Goal: Task Accomplishment & Management: Use online tool/utility

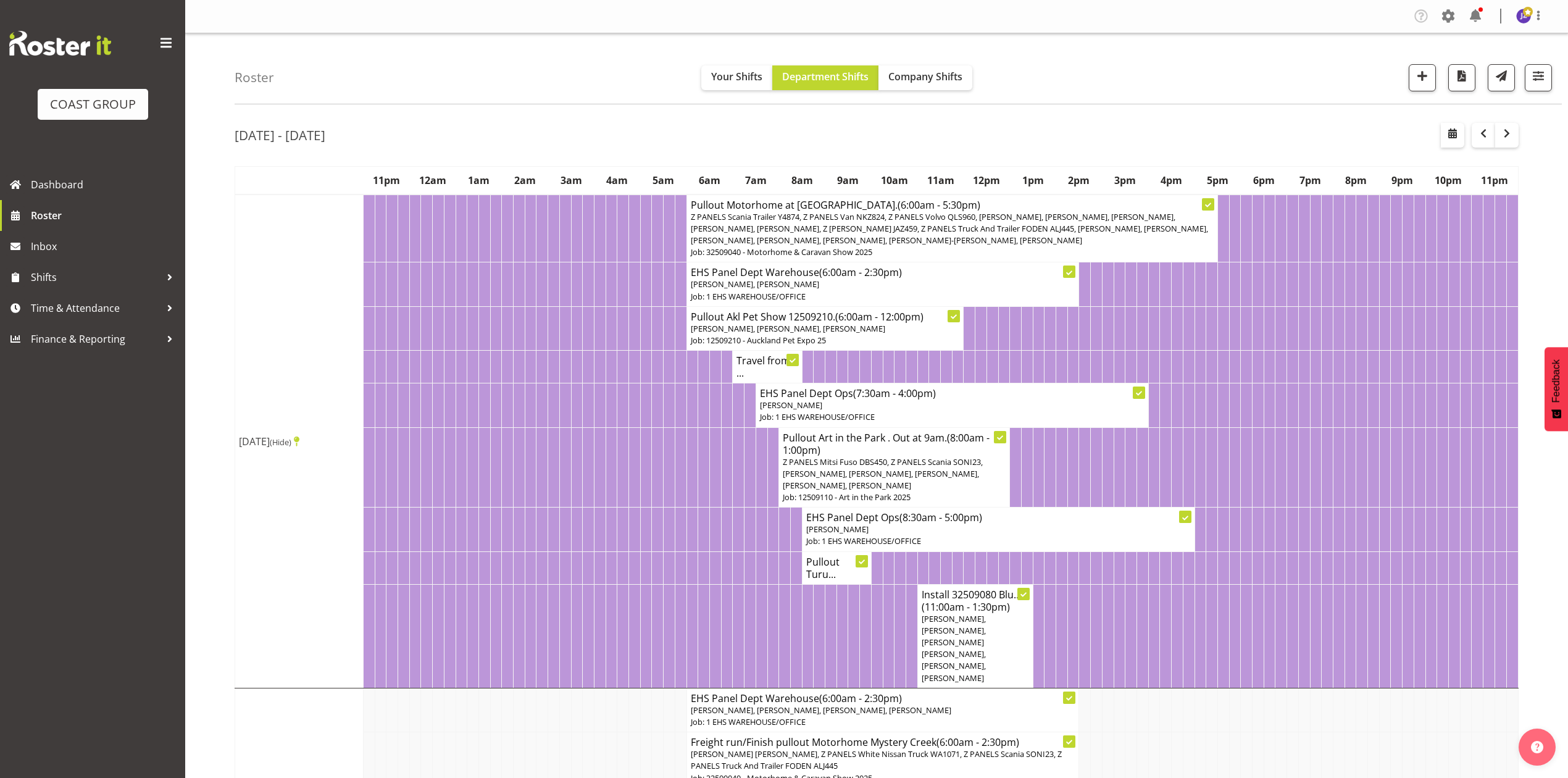
scroll to position [823, 0]
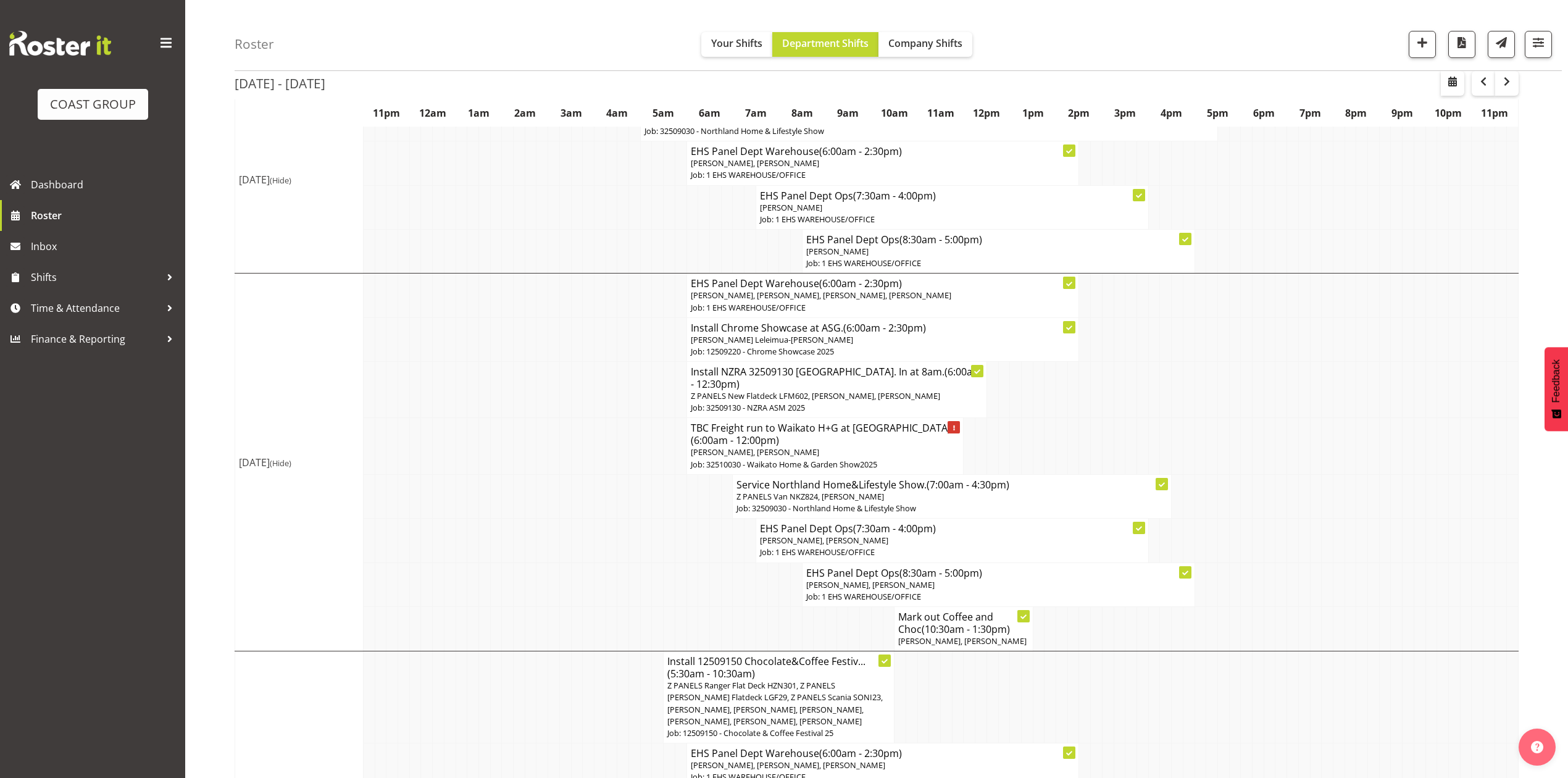
click at [1279, 497] on td at bounding box center [1281, 496] width 12 height 44
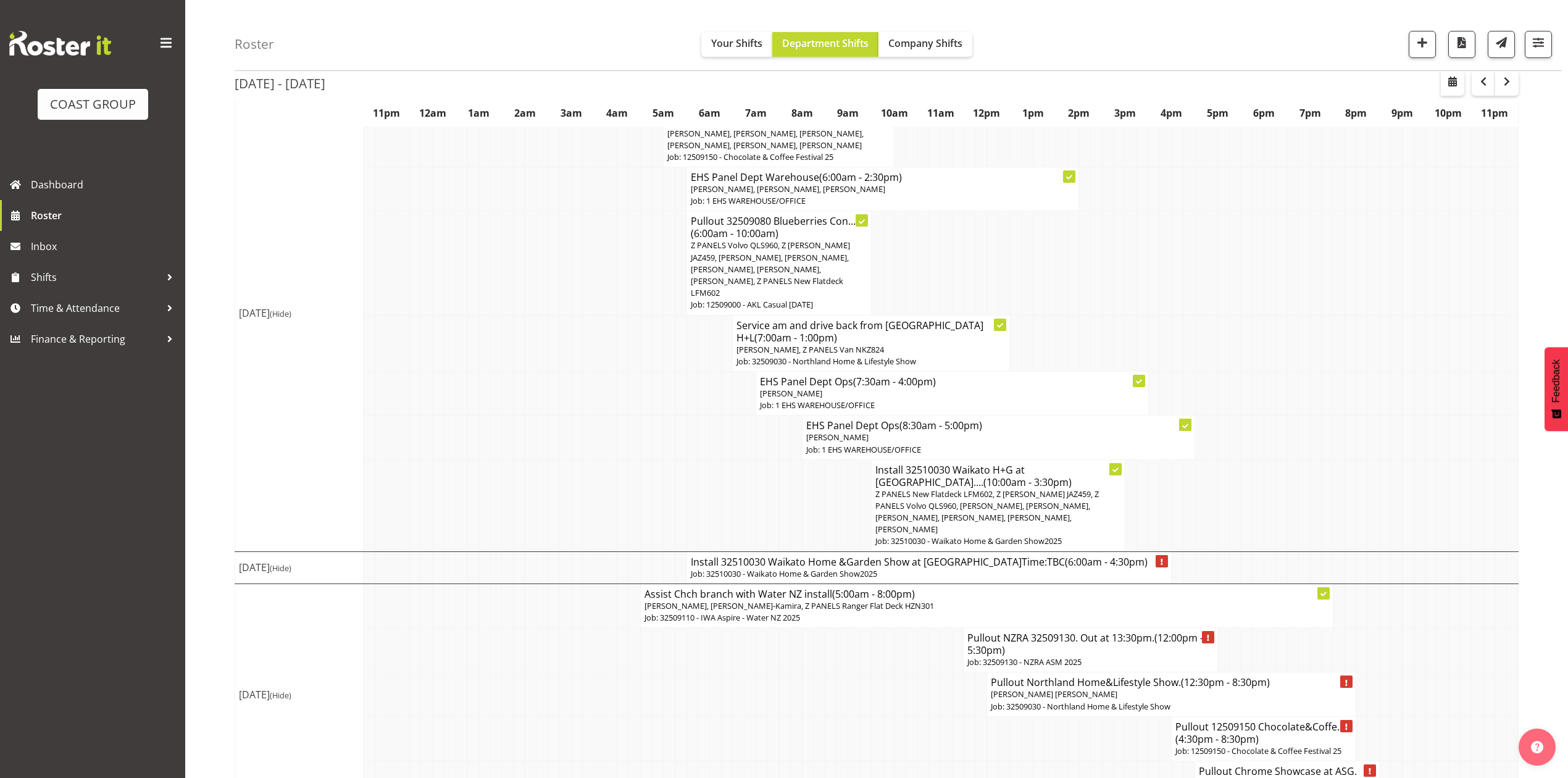
scroll to position [1408, 0]
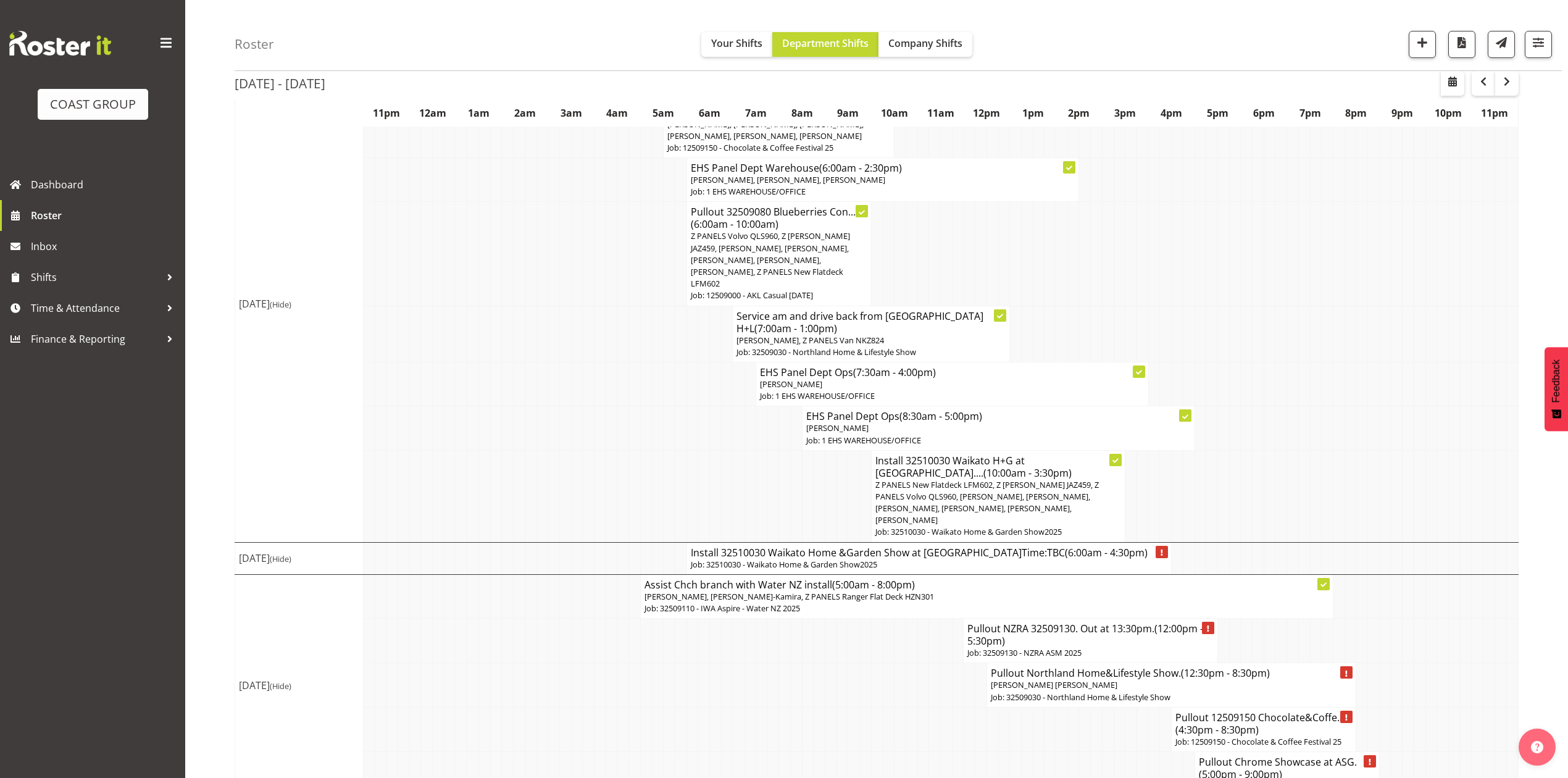
click at [1300, 406] on td at bounding box center [1304, 428] width 12 height 44
click at [1137, 235] on td at bounding box center [1143, 253] width 12 height 103
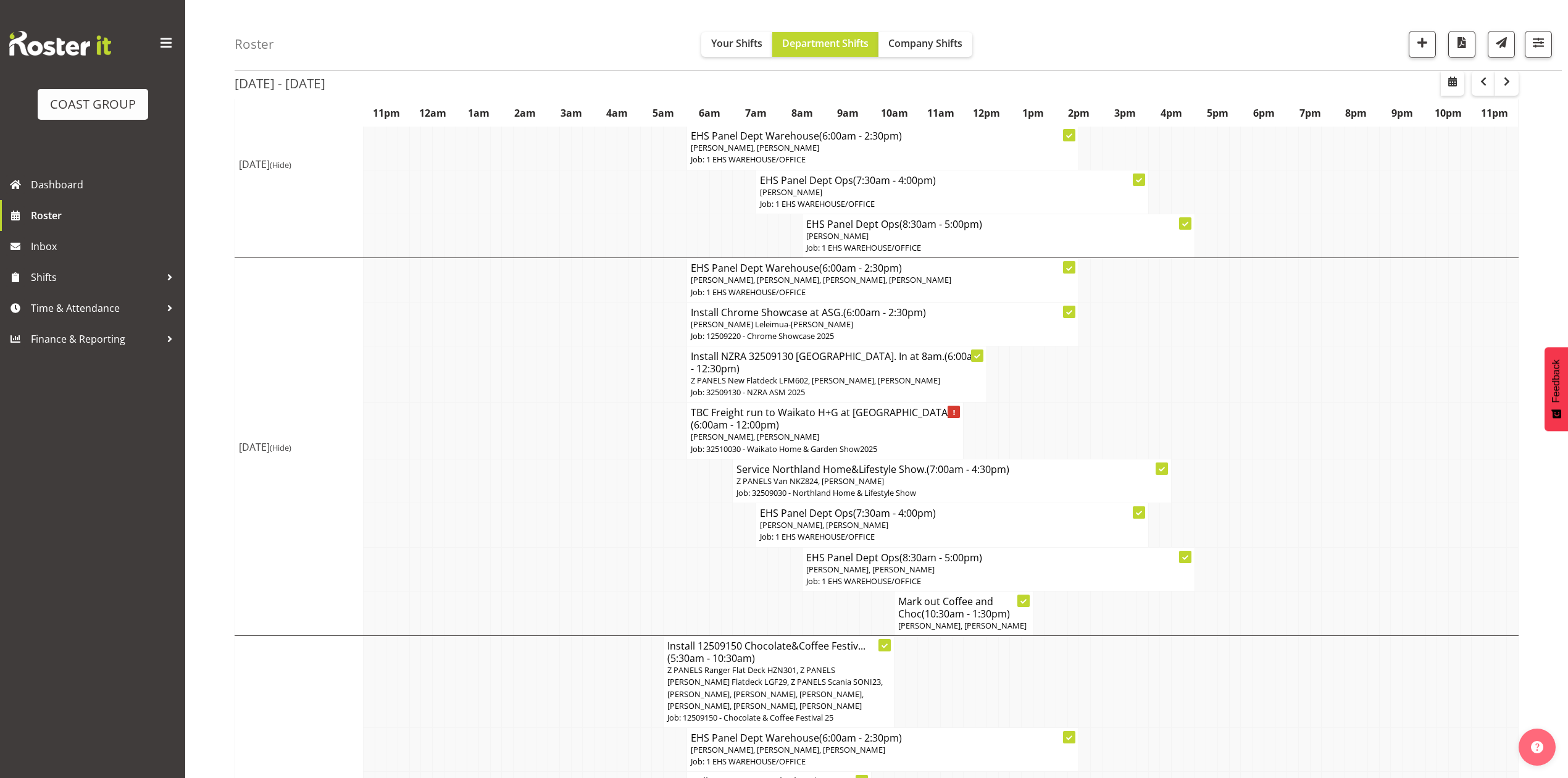
scroll to position [832, 0]
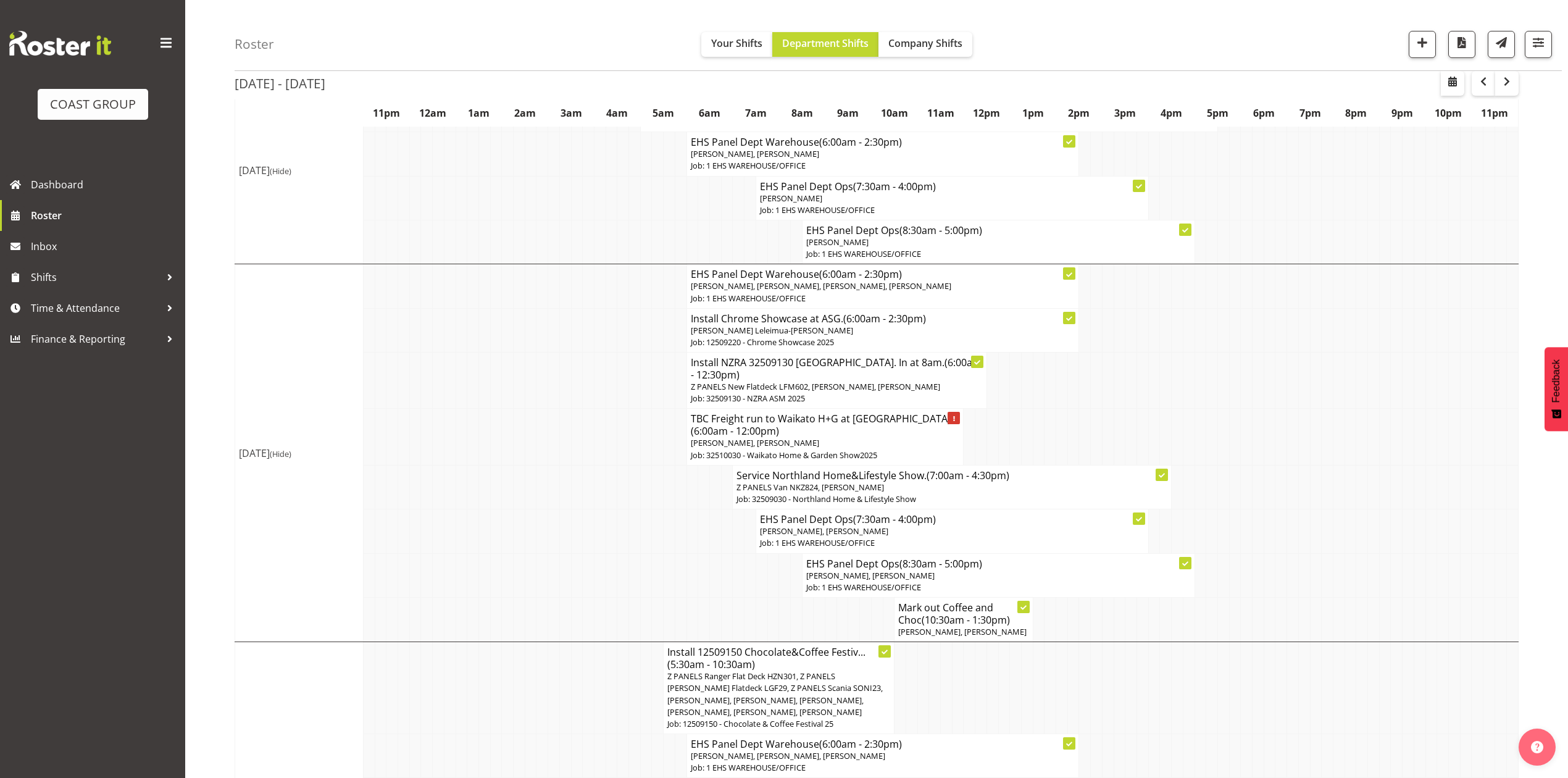
click at [814, 381] on span "Z PANELS New Flatdeck LFM602, [PERSON_NAME], [PERSON_NAME]" at bounding box center [815, 386] width 250 height 11
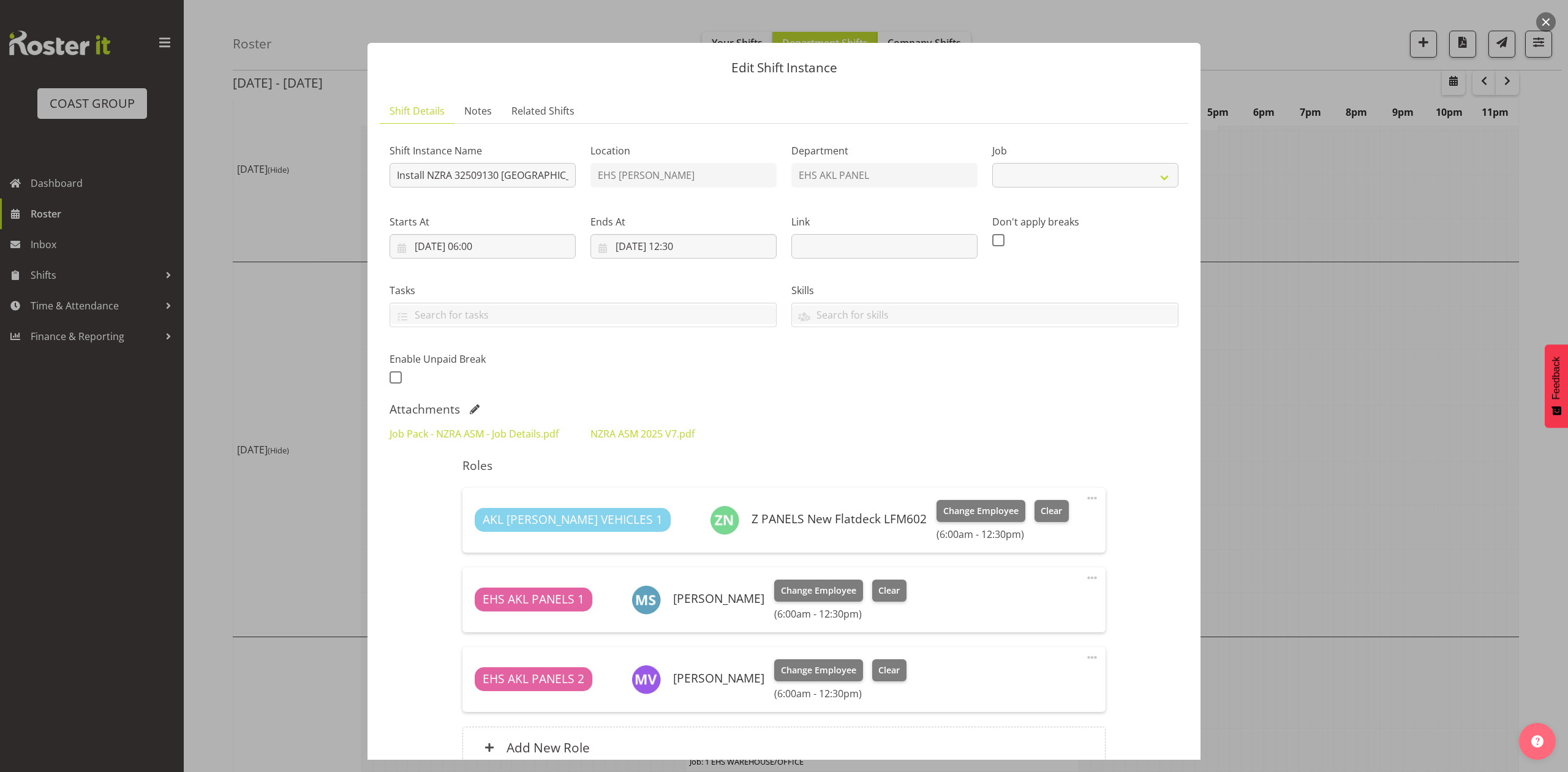
select select "10300"
click at [482, 432] on link "Job Pack - NZRA ASM - Job Details.pdf" at bounding box center [474, 433] width 169 height 13
click at [1322, 365] on div at bounding box center [784, 386] width 1568 height 772
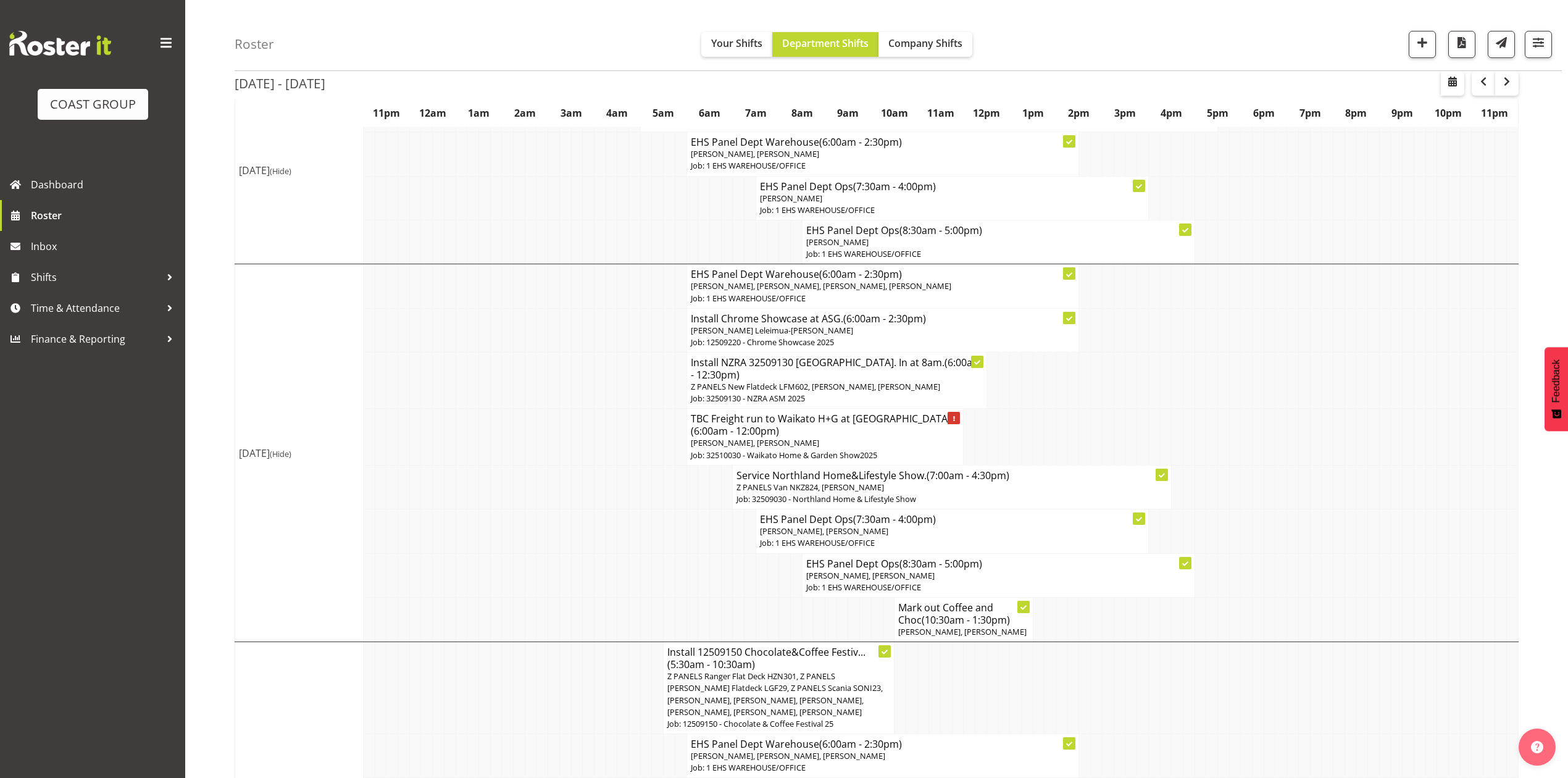
click at [1388, 418] on td at bounding box center [1385, 437] width 12 height 56
click at [1140, 359] on td at bounding box center [1143, 380] width 12 height 56
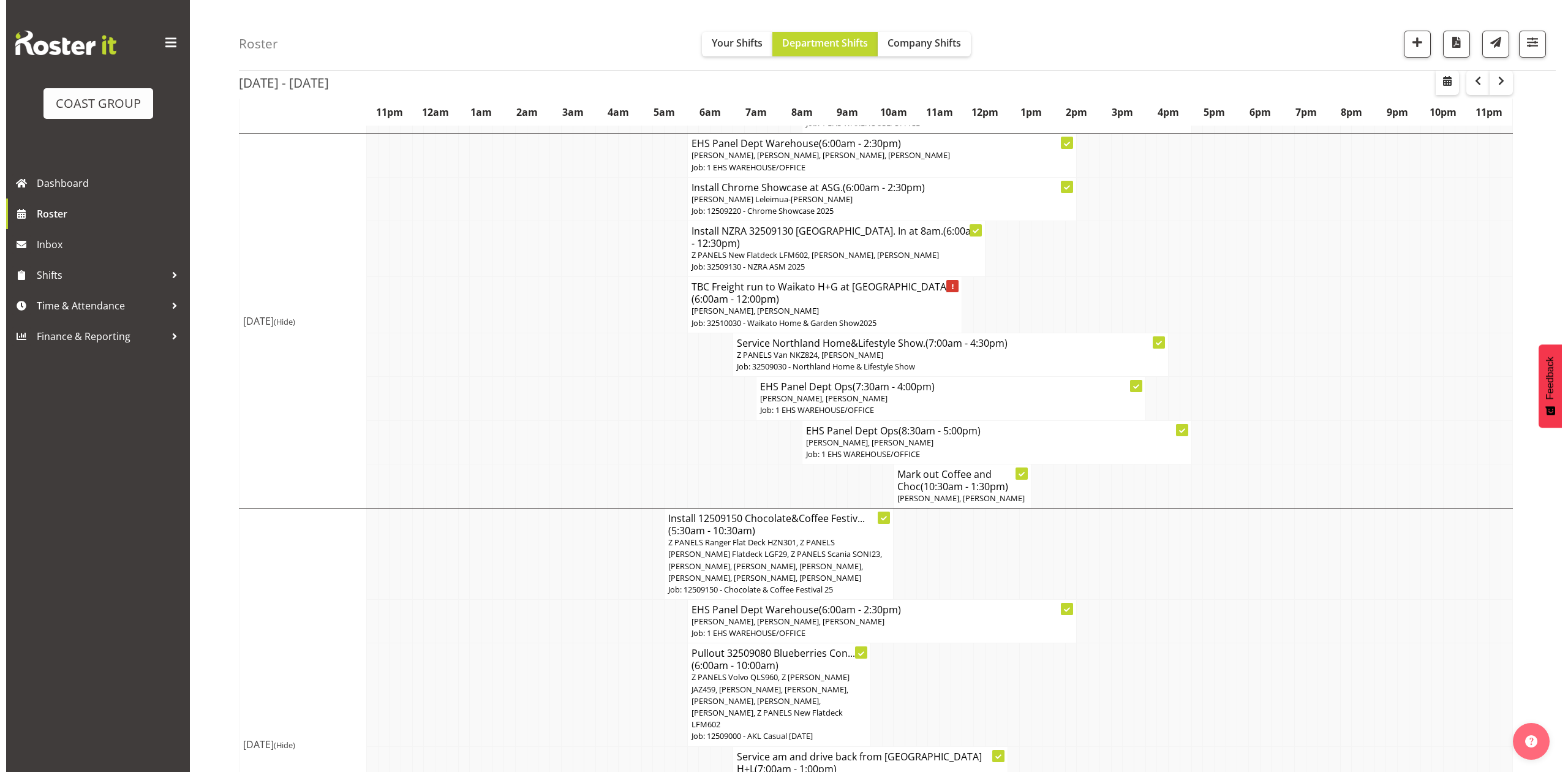
scroll to position [1070, 0]
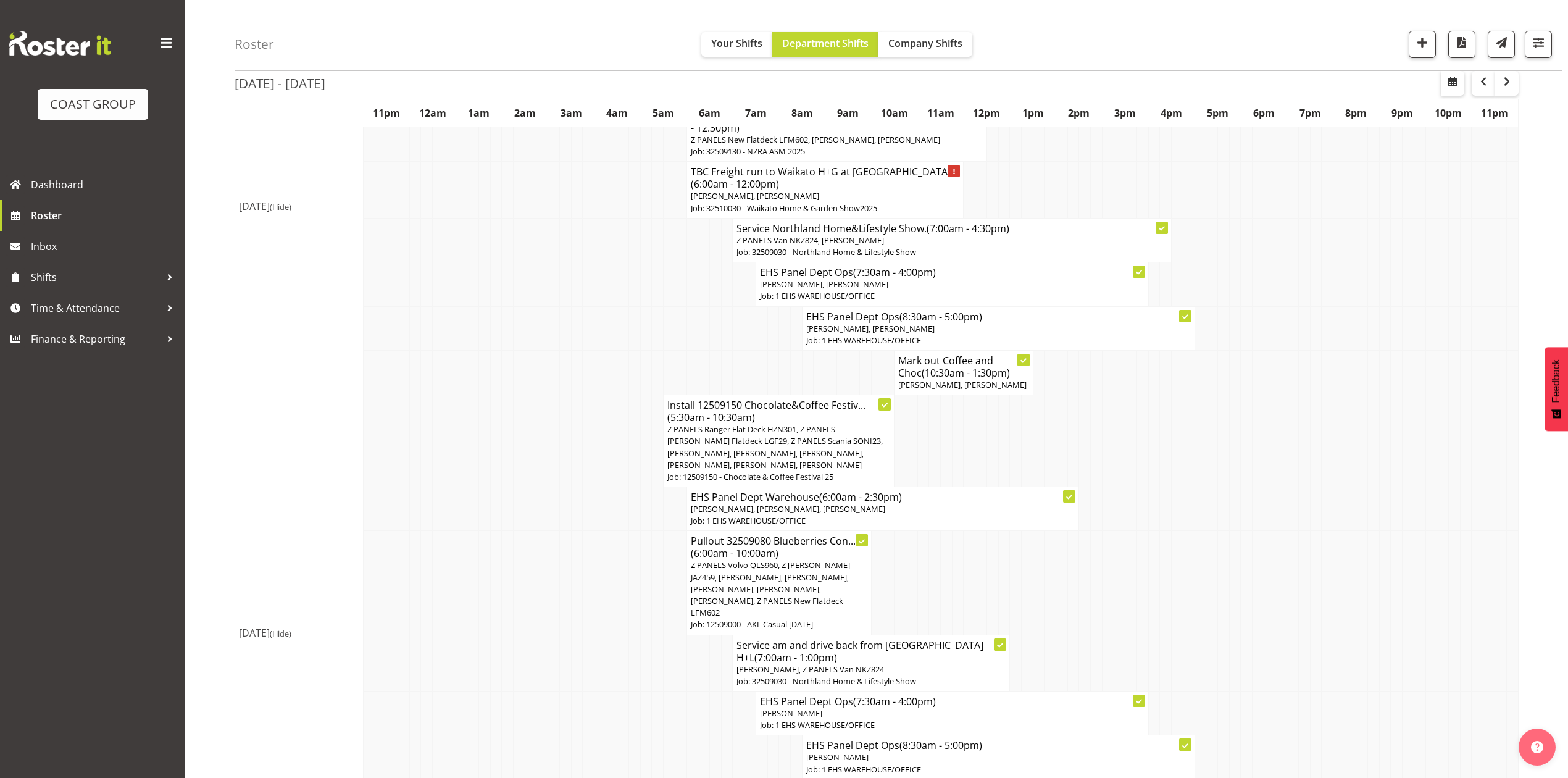
click at [768, 429] on span "Z PANELS Ranger Flat Deck HZN301, Z PANELS [PERSON_NAME] Flatdeck LGF29, Z PANE…" at bounding box center [775, 446] width 215 height 47
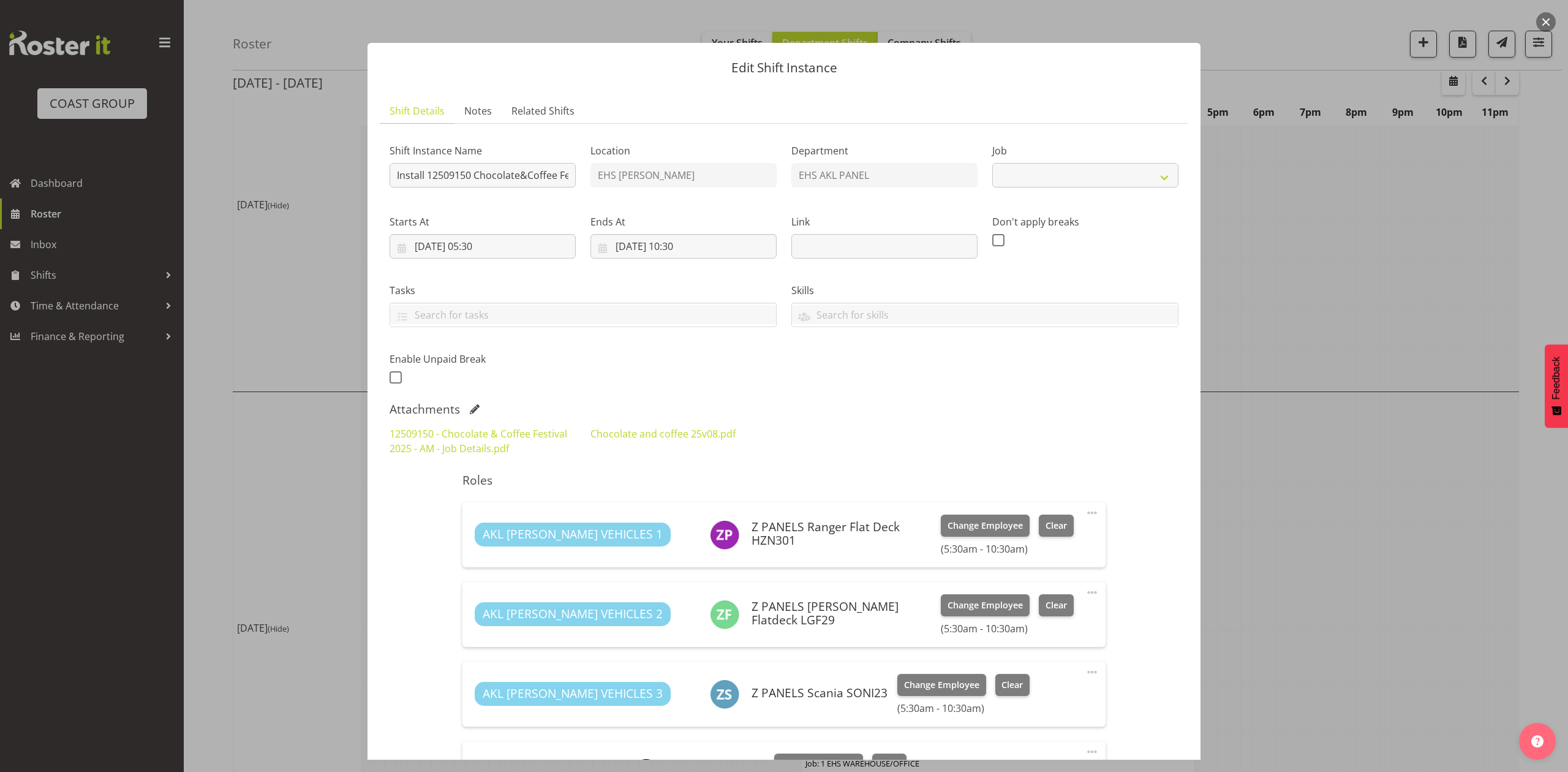
select select "9735"
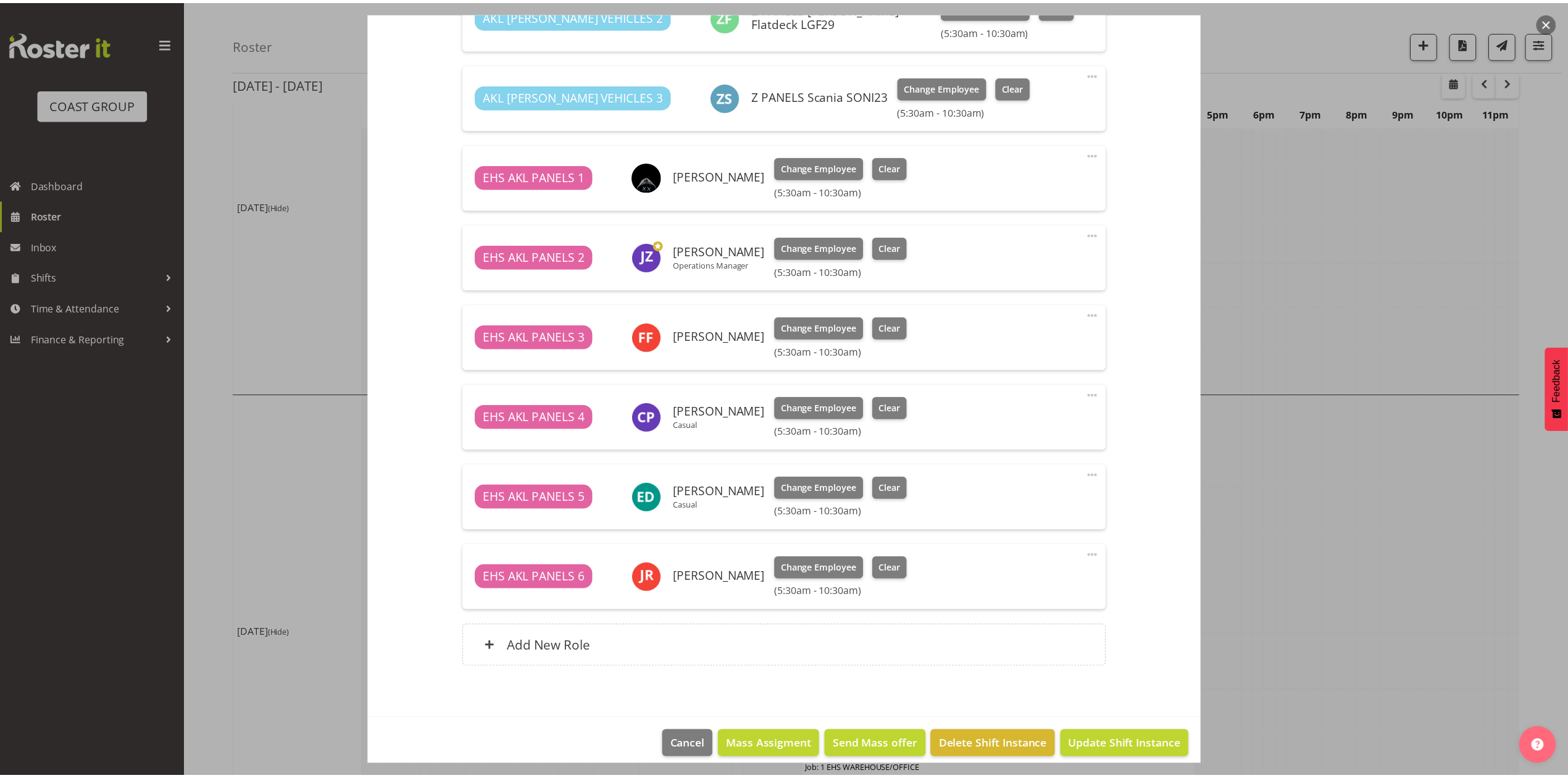
scroll to position [616, 0]
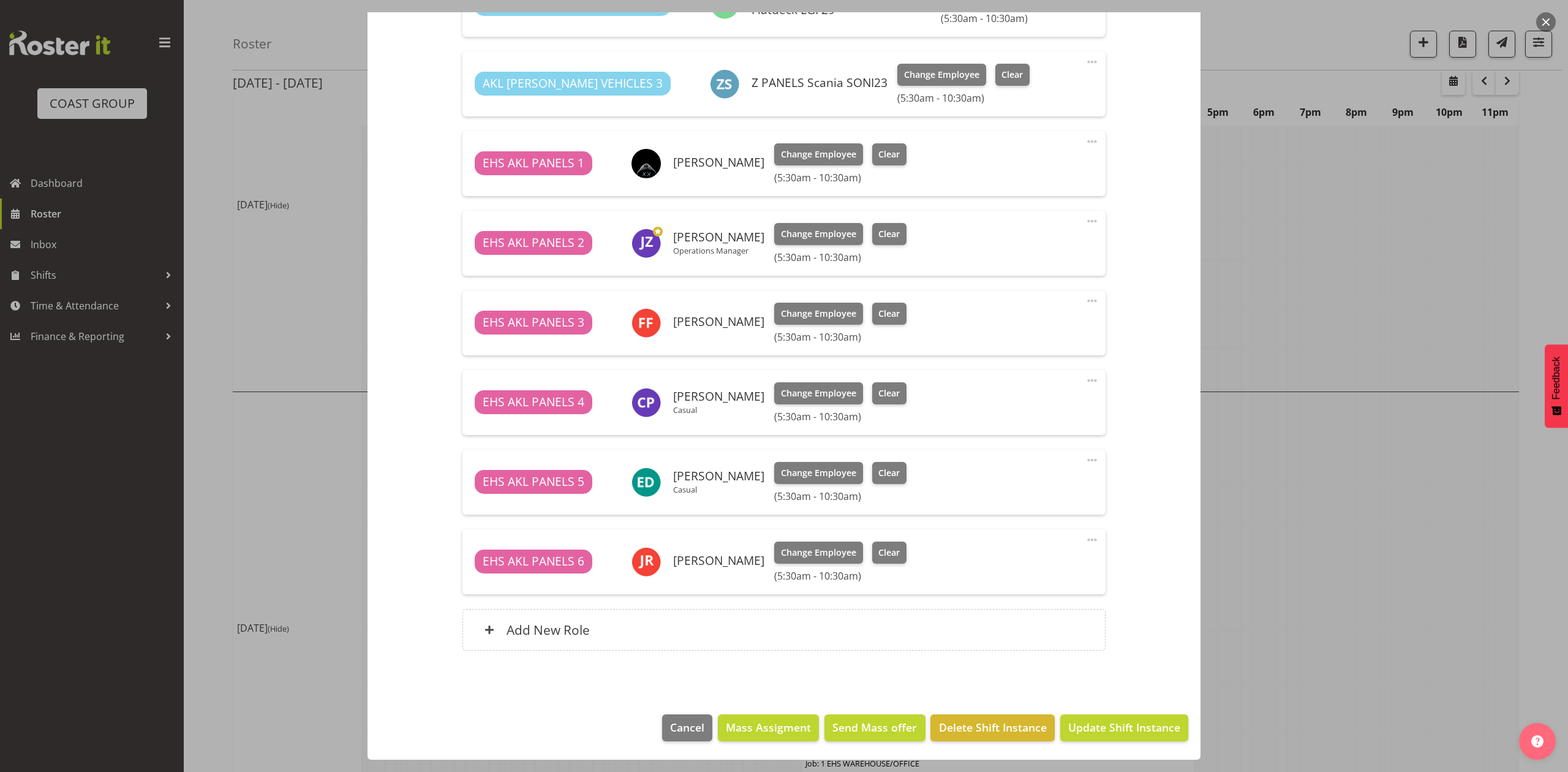
click at [1332, 488] on div at bounding box center [784, 386] width 1568 height 772
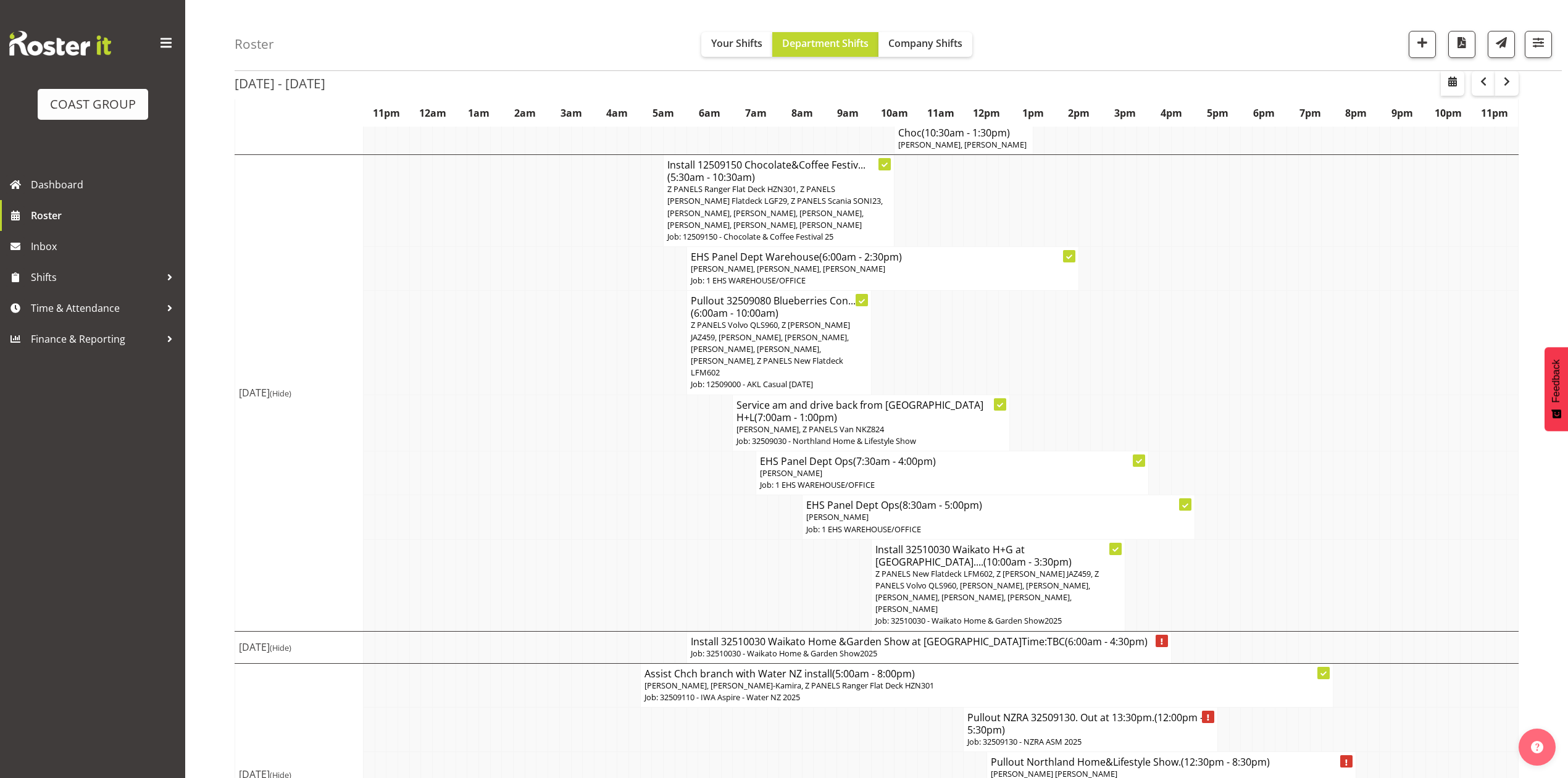
scroll to position [1408, 0]
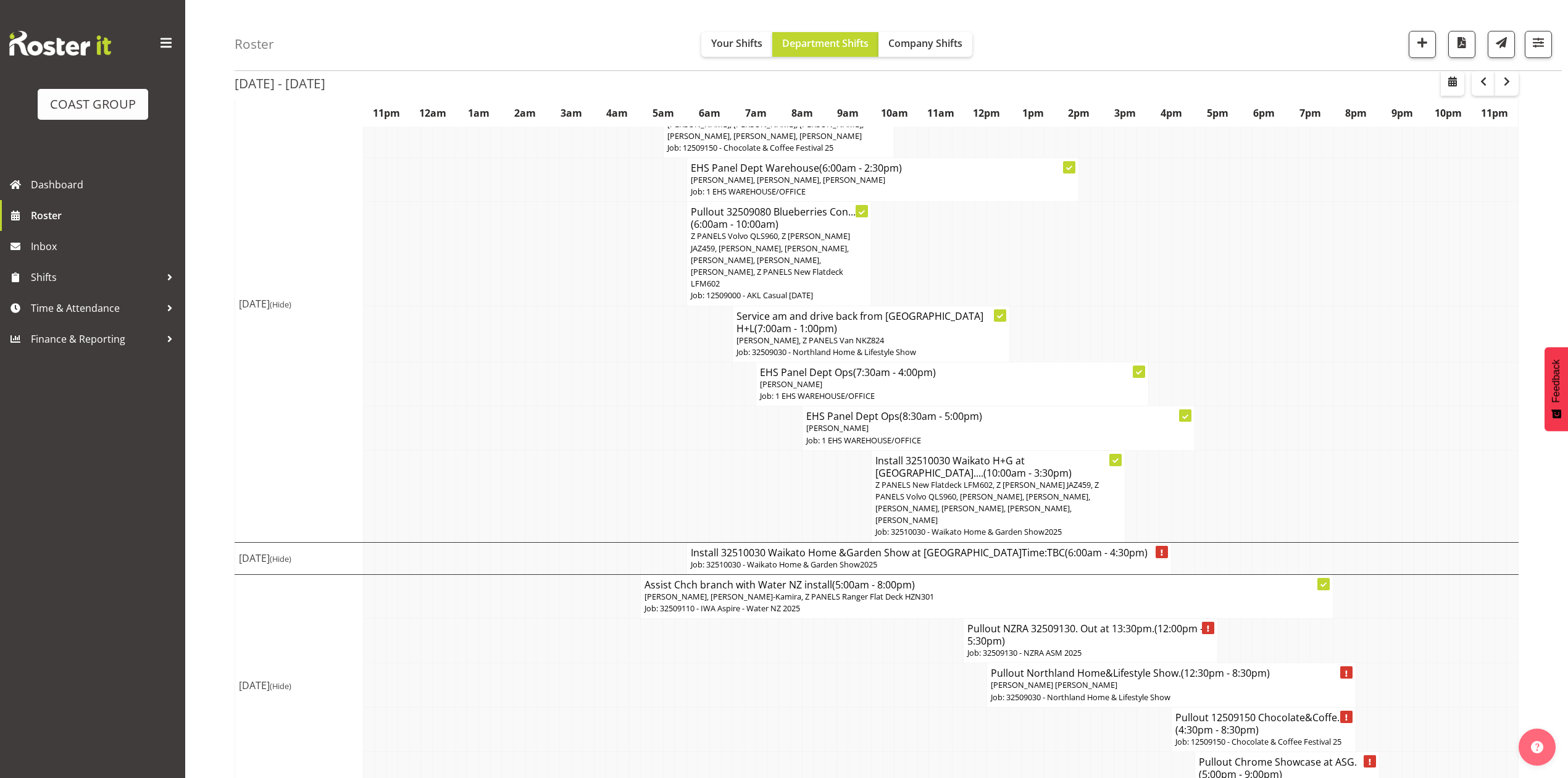
click at [919, 707] on td at bounding box center [923, 729] width 12 height 44
click at [1480, 574] on td at bounding box center [1477, 596] width 12 height 44
click at [1393, 619] on td at bounding box center [1397, 641] width 12 height 44
click at [1157, 722] on td at bounding box center [1154, 729] width 12 height 44
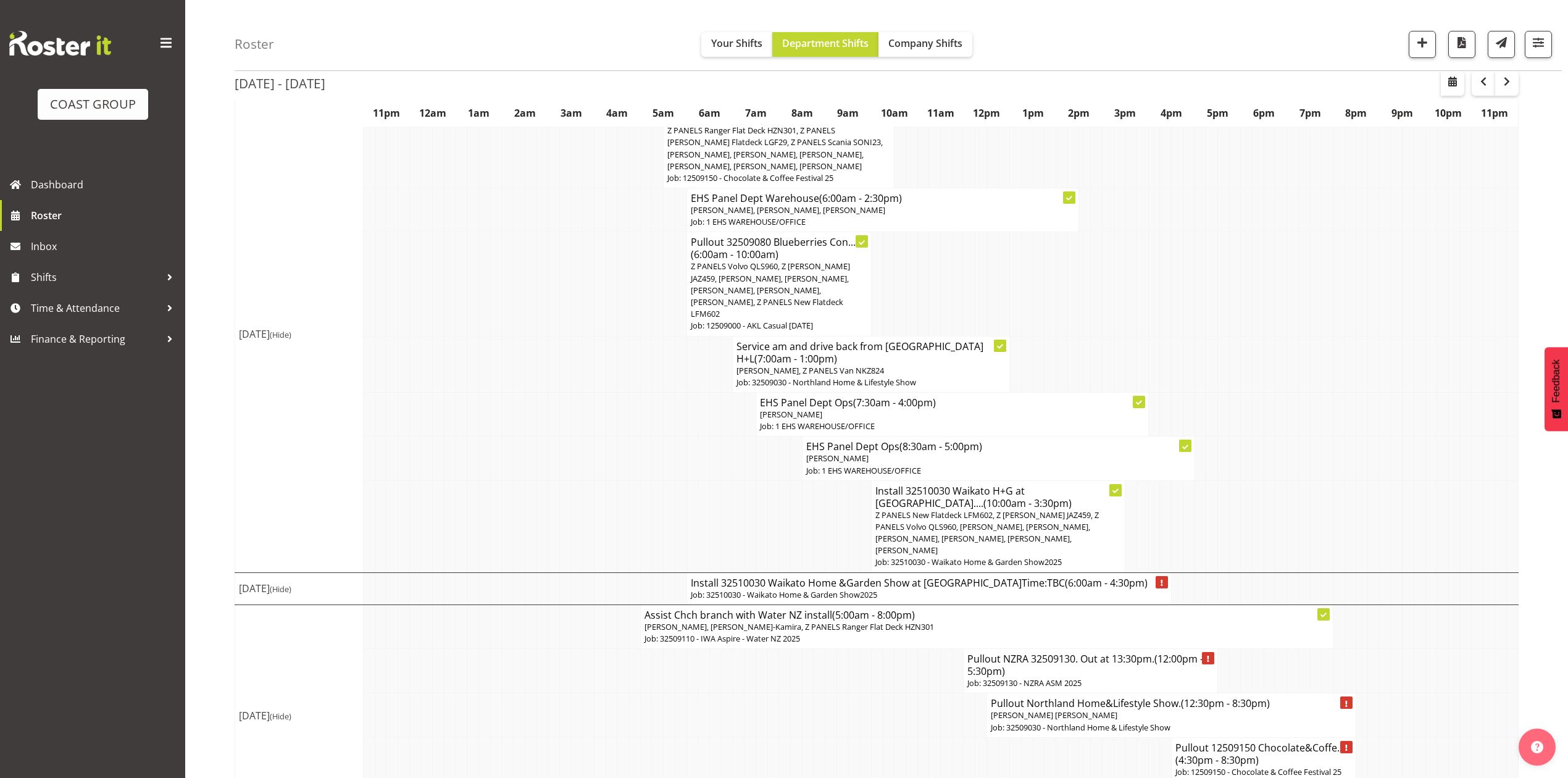
scroll to position [1326, 0]
